Goal: Task Accomplishment & Management: Use online tool/utility

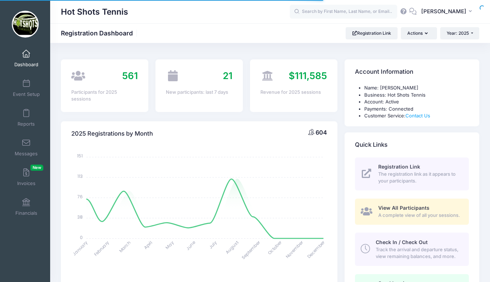
select select
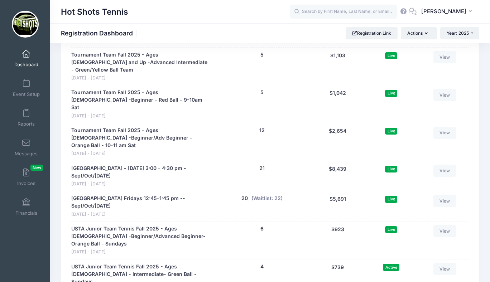
scroll to position [1687, 0]
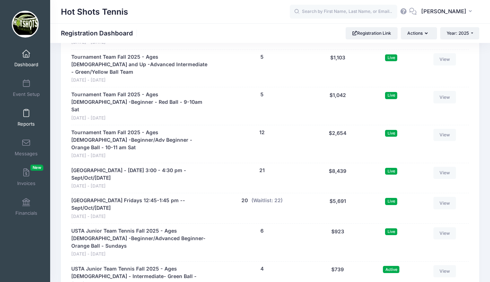
click at [25, 119] on link "Reports" at bounding box center [26, 117] width 34 height 25
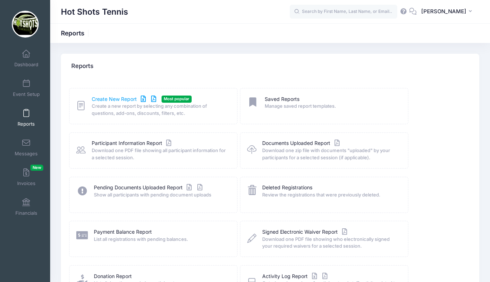
click at [125, 98] on link "Create New Report" at bounding box center [125, 100] width 67 height 8
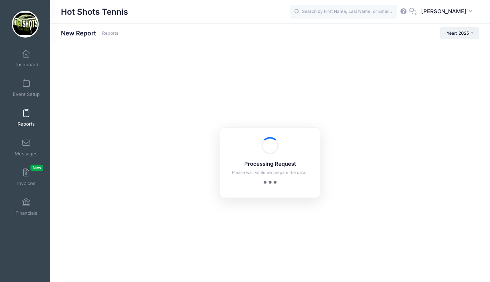
checkbox input "true"
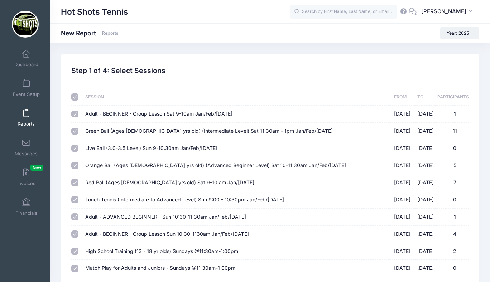
click at [74, 96] on input "checkbox" at bounding box center [74, 96] width 7 height 7
checkbox input "false"
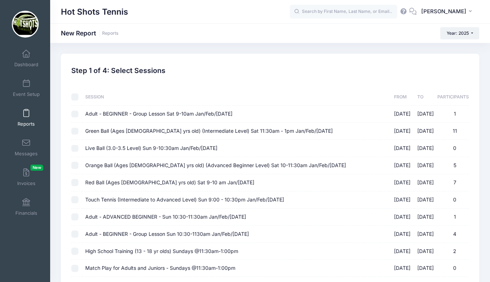
checkbox input "false"
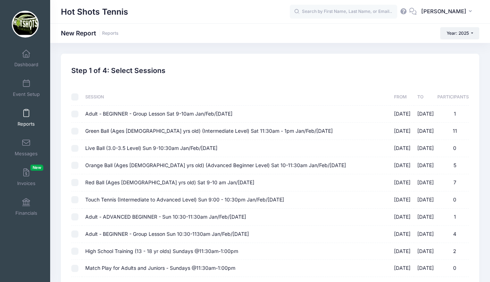
checkbox input "false"
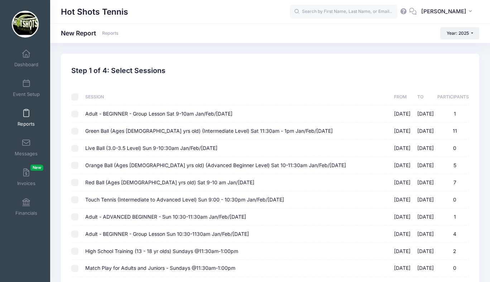
checkbox input "false"
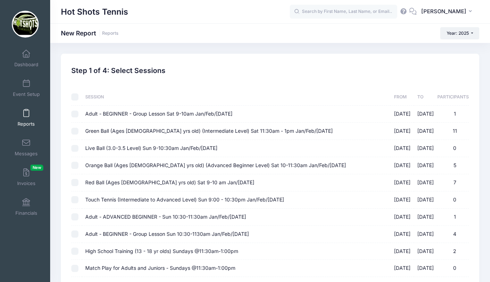
checkbox input "false"
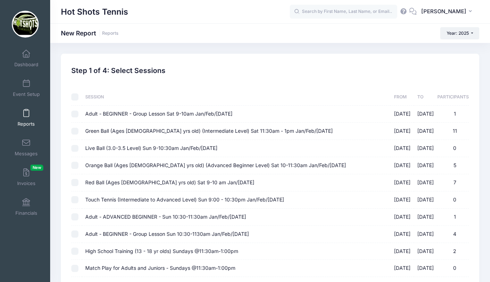
checkbox input "false"
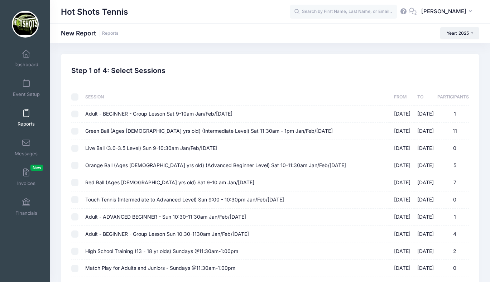
checkbox input "false"
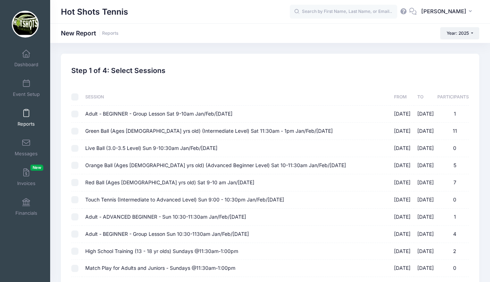
checkbox input "false"
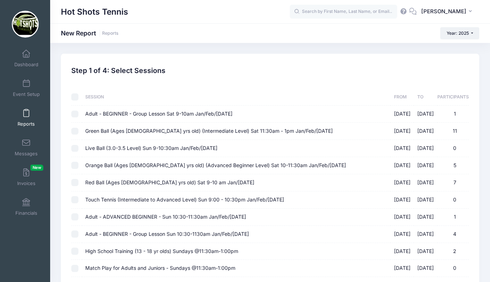
checkbox input "false"
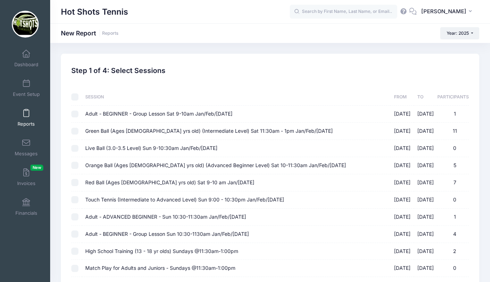
checkbox input "false"
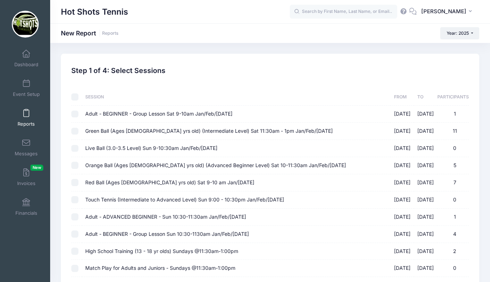
checkbox input "false"
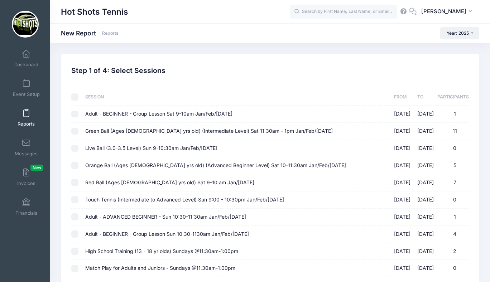
checkbox input "false"
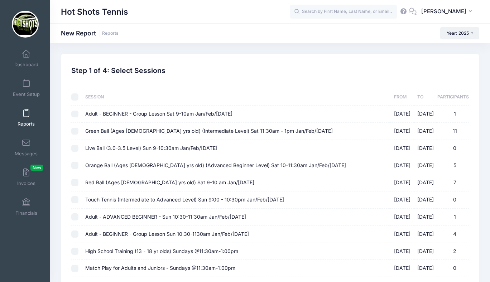
checkbox input "false"
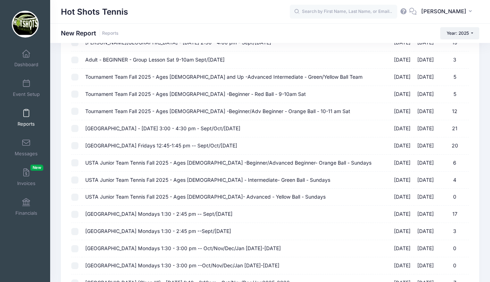
scroll to position [812, 0]
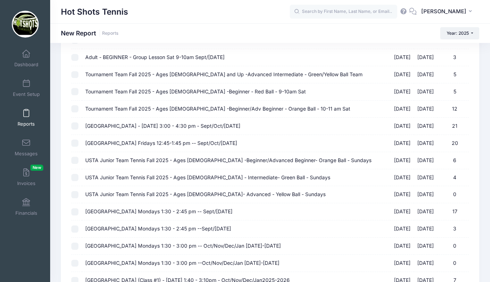
click at [160, 108] on span "Tournament Team Fall 2025 - Ages [DEMOGRAPHIC_DATA] -Beginner/Adv Beginner - Or…" at bounding box center [217, 109] width 265 height 6
click at [78, 108] on input "Tournament Team Fall 2025 - Ages 7-10 -Beginner/Adv Beginner - Orange Ball - 10…" at bounding box center [74, 108] width 7 height 7
checkbox input "true"
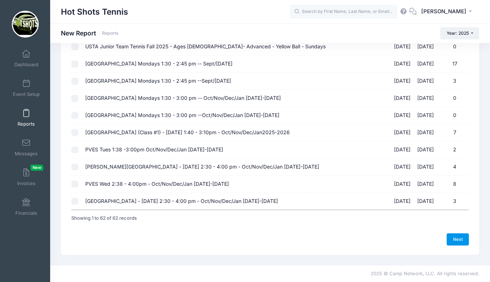
click at [458, 236] on link "Next" at bounding box center [458, 239] width 22 height 12
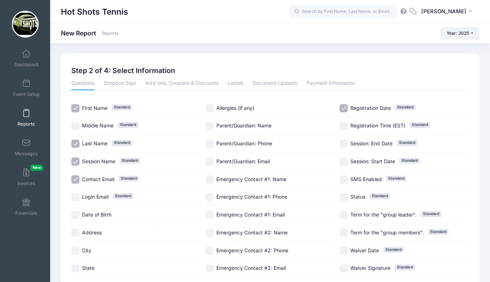
click at [343, 107] on input "Registration Date Standard" at bounding box center [343, 108] width 8 height 8
checkbox input "false"
click at [76, 160] on input "Session Name Standard" at bounding box center [75, 162] width 8 height 8
checkbox input "false"
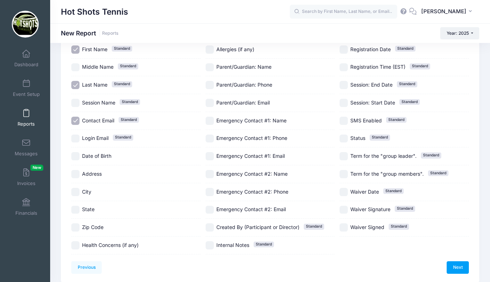
scroll to position [69, 0]
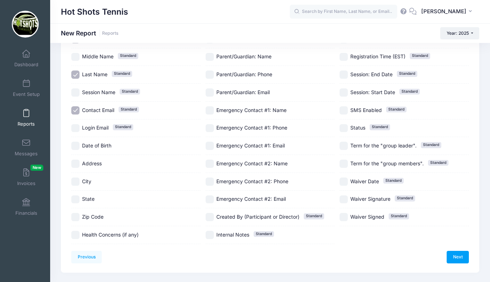
click at [75, 145] on input "Date of Birth" at bounding box center [75, 146] width 8 height 8
checkbox input "true"
click at [209, 73] on input "Parent/Guardian: Phone" at bounding box center [210, 75] width 8 height 8
checkbox input "true"
click at [454, 254] on link "Next" at bounding box center [458, 257] width 22 height 12
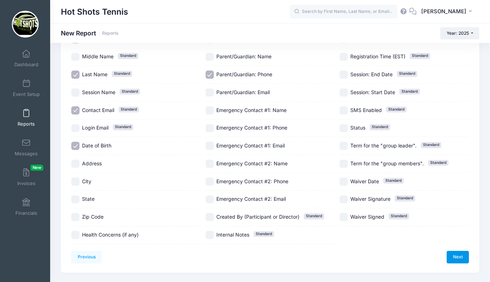
scroll to position [0, 0]
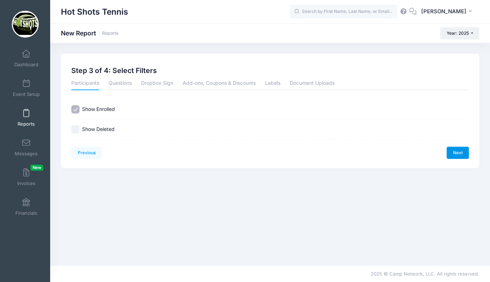
click at [457, 149] on link "Next" at bounding box center [458, 153] width 22 height 12
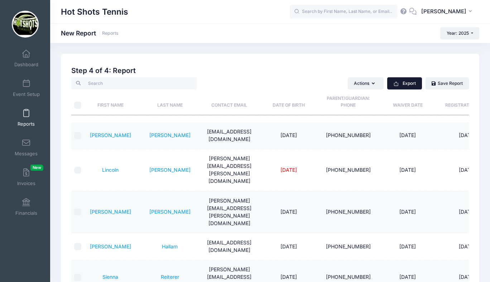
click at [406, 83] on button "Export" at bounding box center [404, 83] width 35 height 12
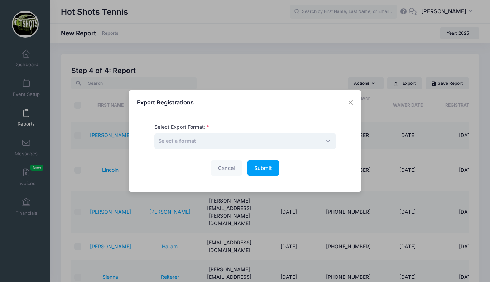
click at [280, 142] on span "Select a format" at bounding box center [245, 141] width 182 height 15
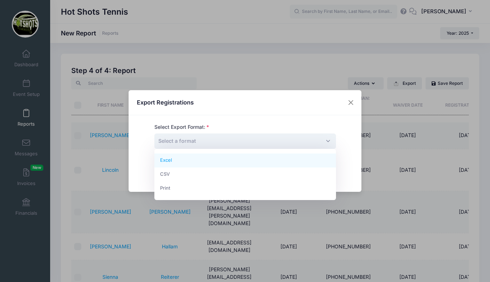
select select "excel"
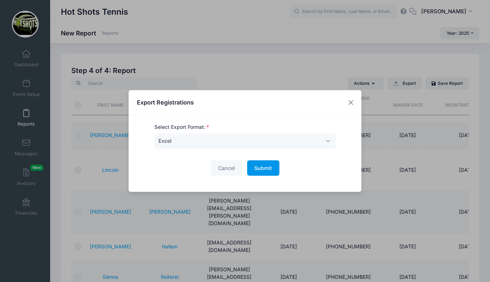
click at [262, 168] on span "Submit" at bounding box center [263, 168] width 18 height 6
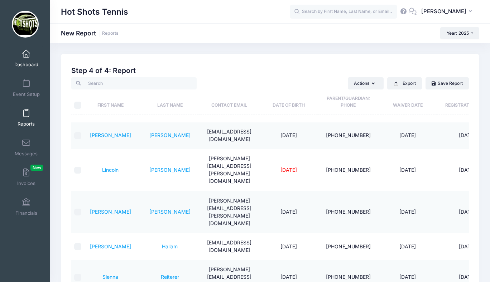
click at [26, 57] on span at bounding box center [26, 54] width 0 height 8
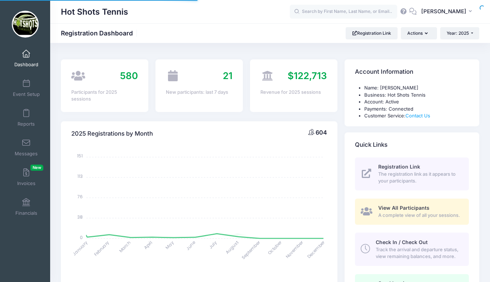
select select
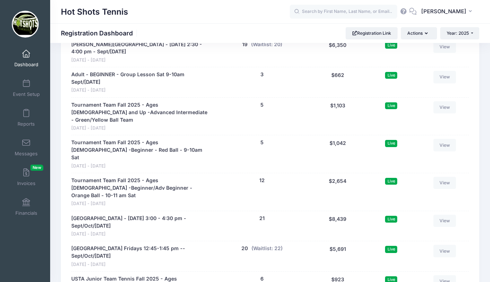
scroll to position [1638, 0]
